Goal: Check status

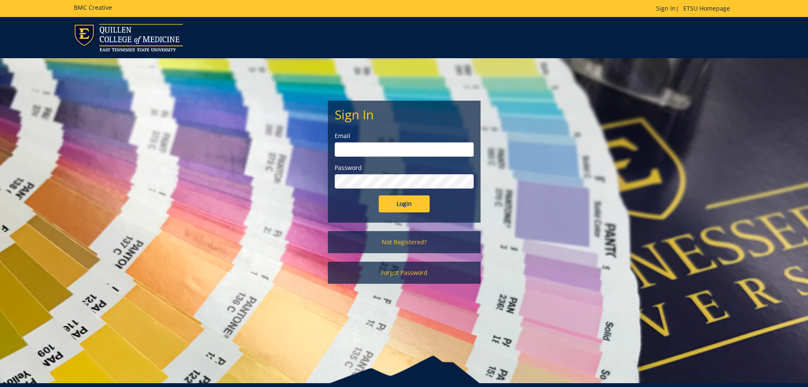
type input "[PERSON_NAME][EMAIL_ADDRESS][DOMAIN_NAME]"
click at [394, 207] on input "Login" at bounding box center [404, 203] width 51 height 17
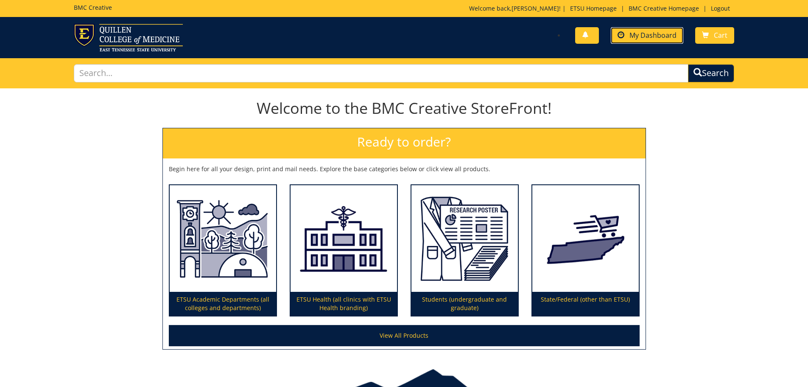
click at [645, 35] on span "My Dashboard" at bounding box center [653, 35] width 47 height 9
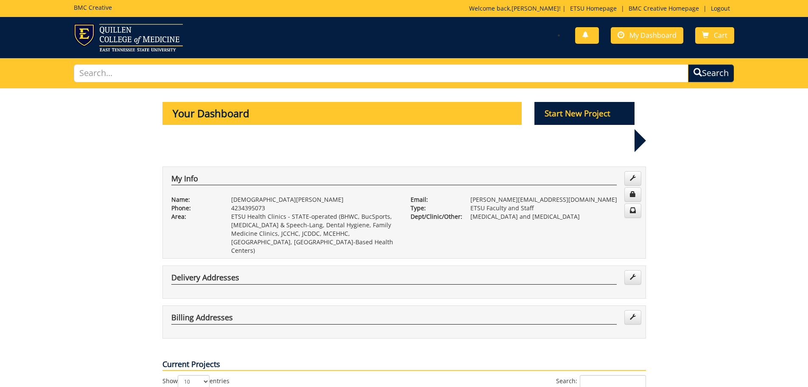
scroll to position [170, 0]
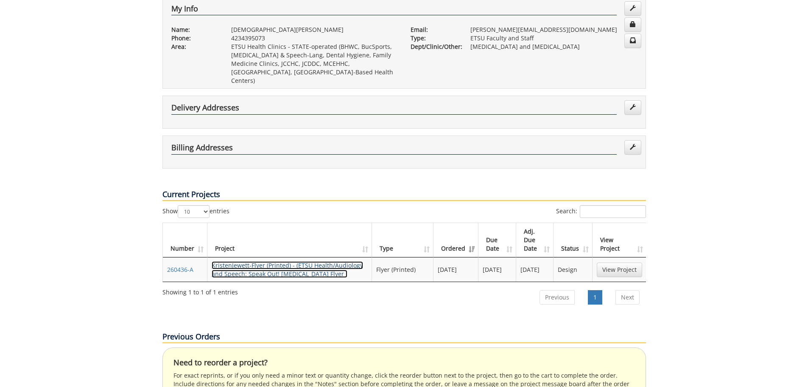
click at [306, 261] on link "KristenJewett-Flyer (Printed) - (ETSU Health/Audiology and Speech: Speak Out! […" at bounding box center [287, 269] width 151 height 17
